Goal: Task Accomplishment & Management: Use online tool/utility

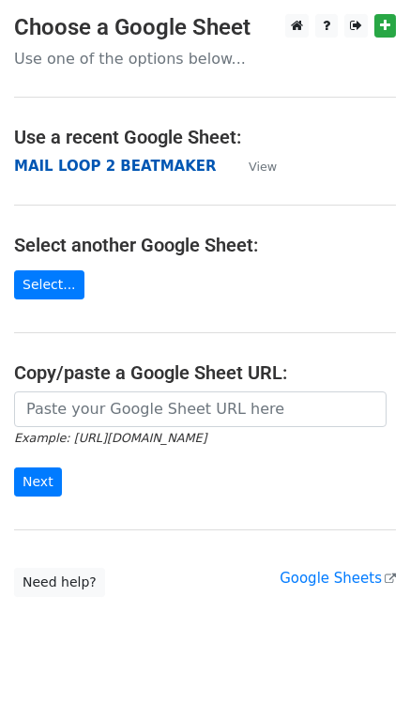
click at [54, 165] on strong "MAIL LOOP 2 BEATMAKER" at bounding box center [115, 166] width 203 height 17
click at [61, 165] on strong "MAIL LOOP 2 BEATMAKER" at bounding box center [115, 166] width 203 height 17
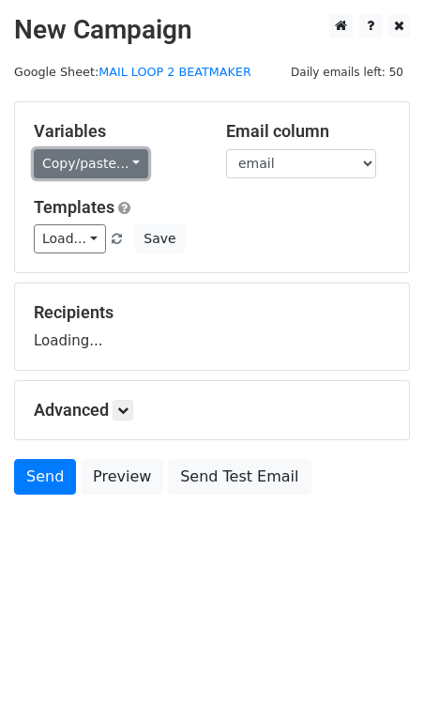
click at [116, 162] on link "Copy/paste..." at bounding box center [91, 163] width 115 height 29
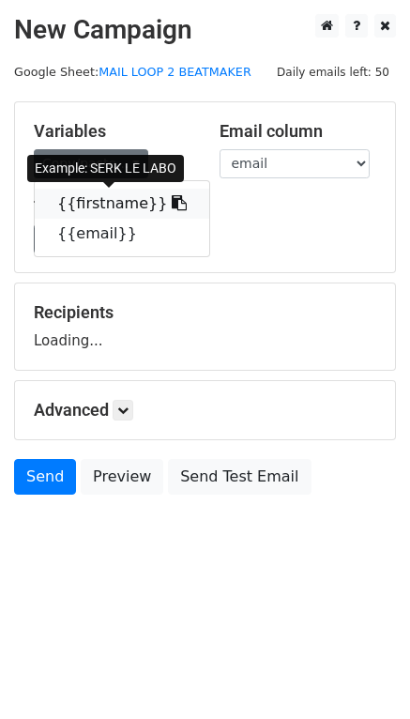
click at [116, 196] on link "{{firstname}}" at bounding box center [122, 204] width 175 height 30
